Goal: Task Accomplishment & Management: Manage account settings

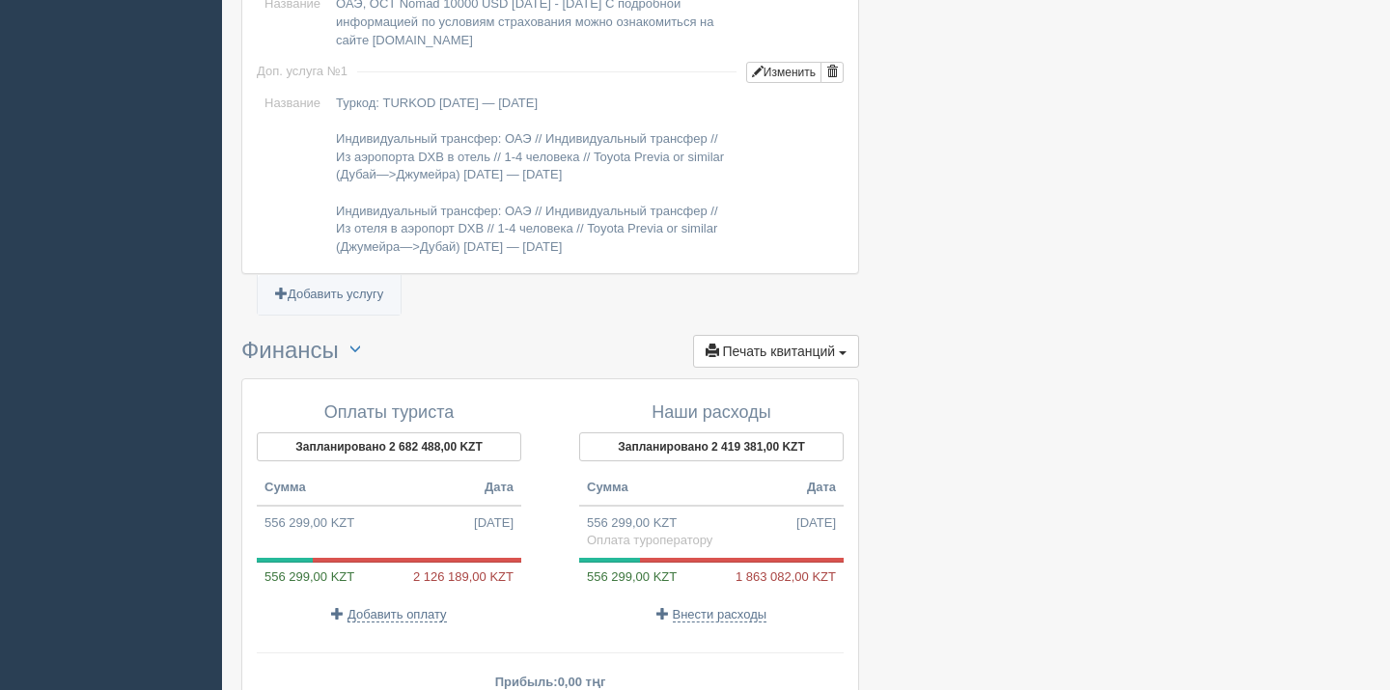
scroll to position [1873, 0]
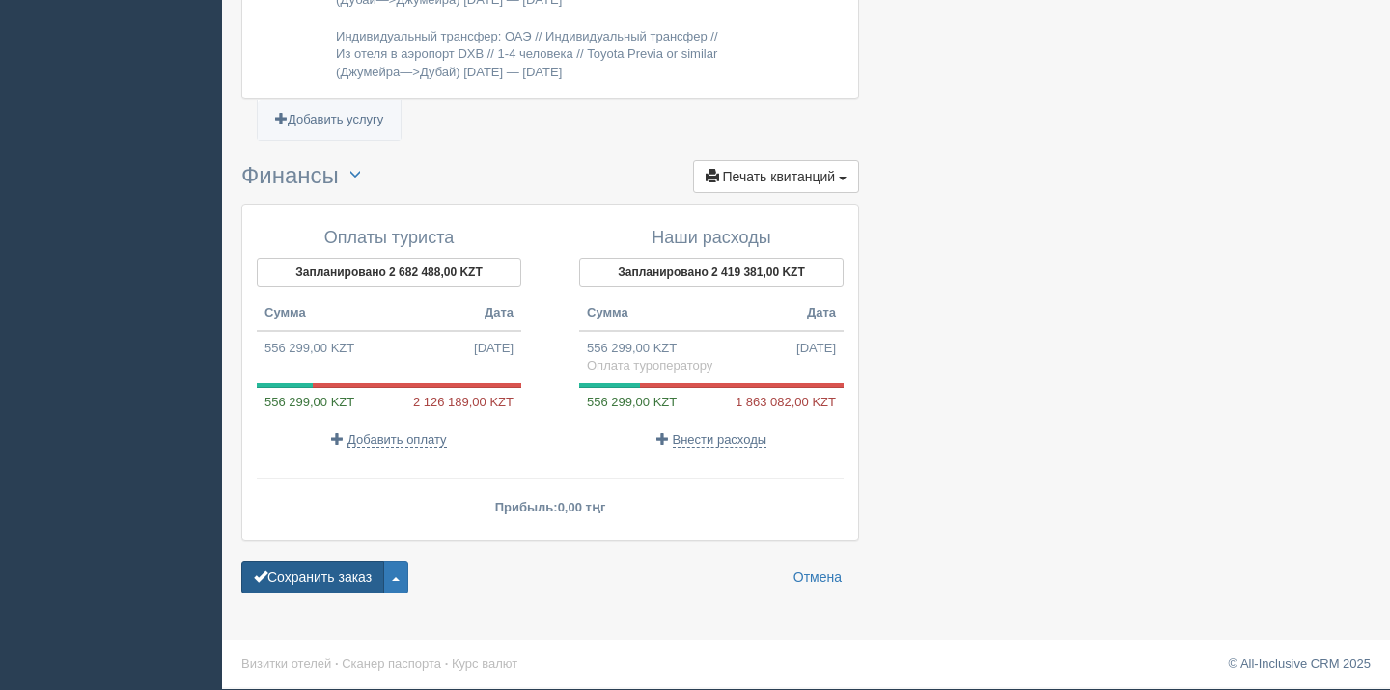
click at [352, 569] on button "Сохранить заказ" at bounding box center [312, 577] width 143 height 33
